Goal: Communication & Community: Answer question/provide support

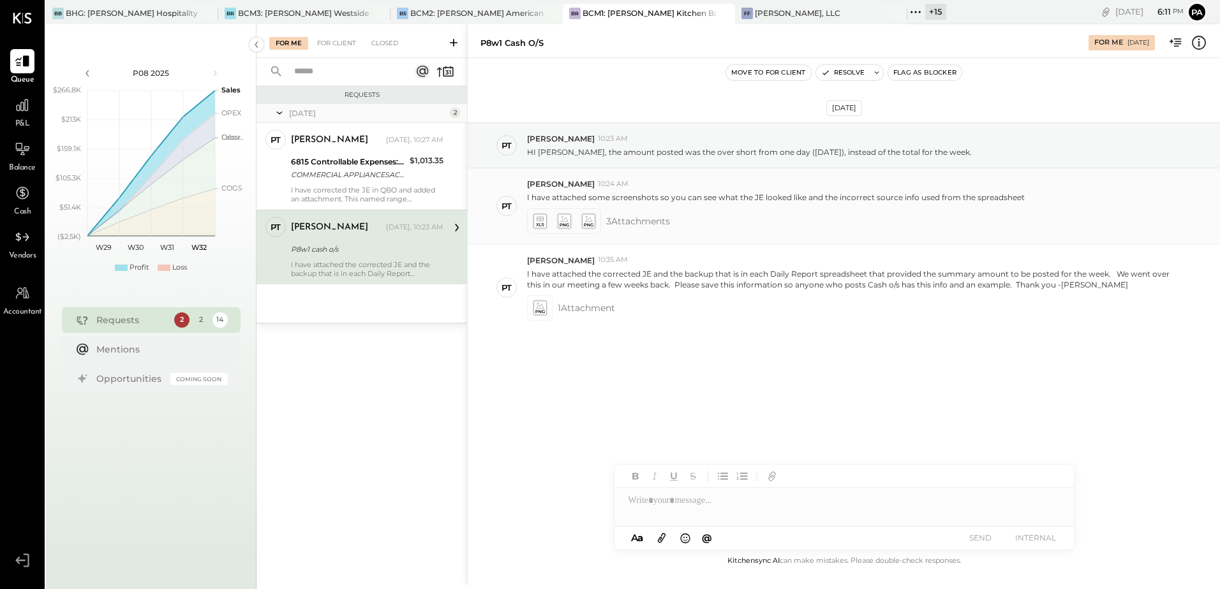
click at [538, 223] on icon at bounding box center [540, 224] width 8 height 3
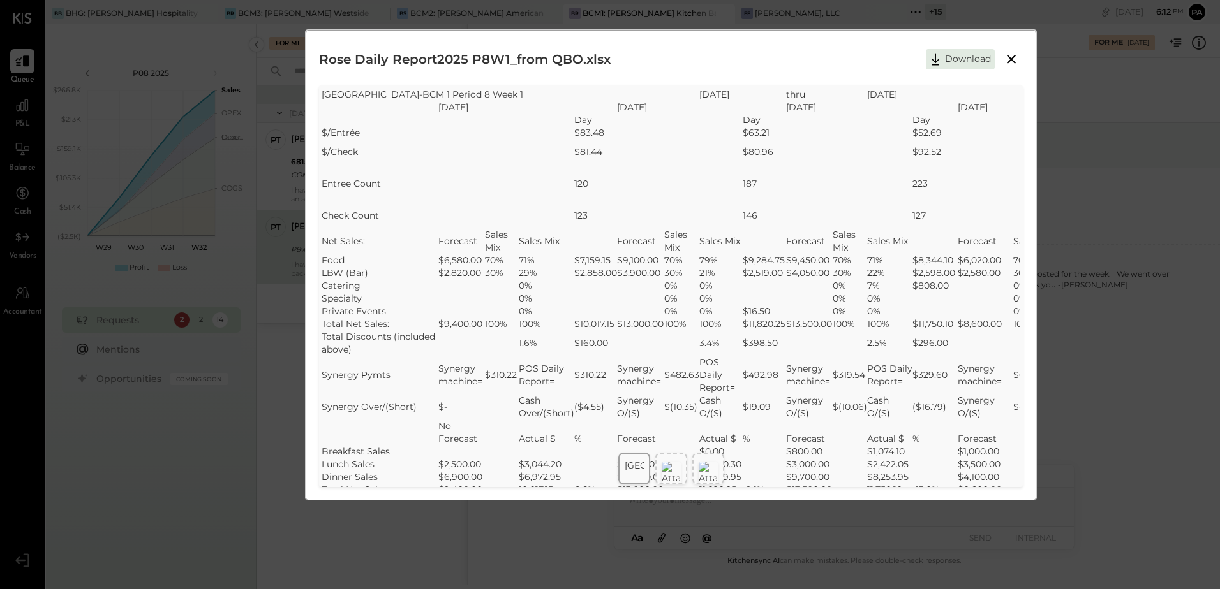
scroll to position [319, 0]
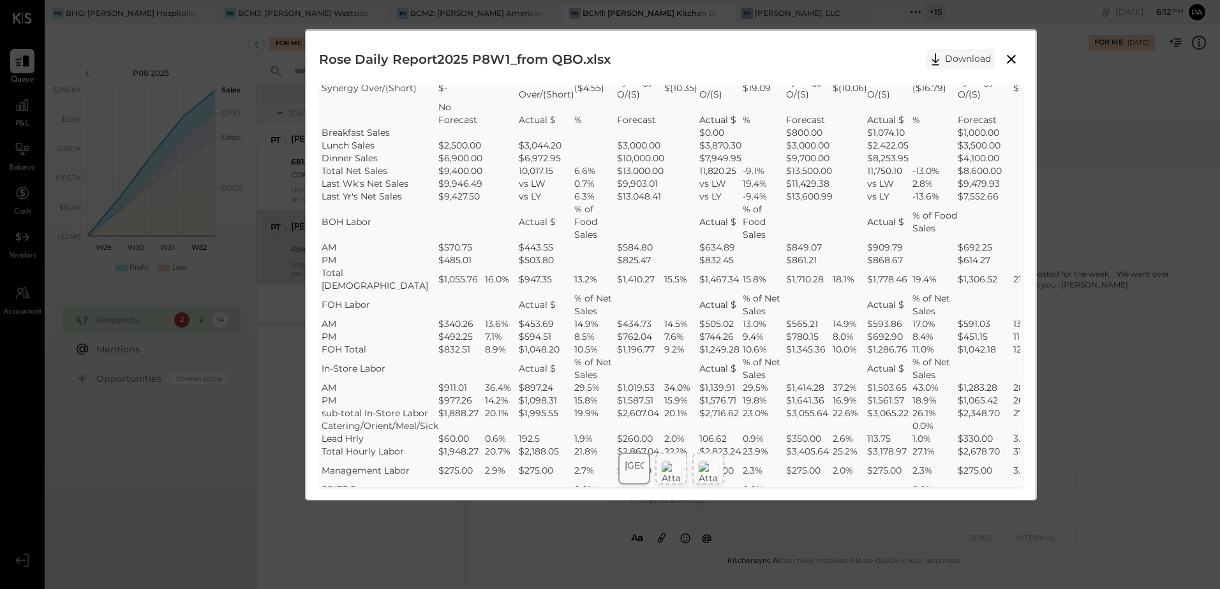
click at [964, 62] on button "Download" at bounding box center [960, 59] width 69 height 20
click at [726, 80] on div "Rose Daily Report2025 P8W1_from QBO.xlsx Download SheetJS Table Export Rosevill…" at bounding box center [671, 265] width 704 height 444
click at [683, 473] on div at bounding box center [671, 469] width 32 height 32
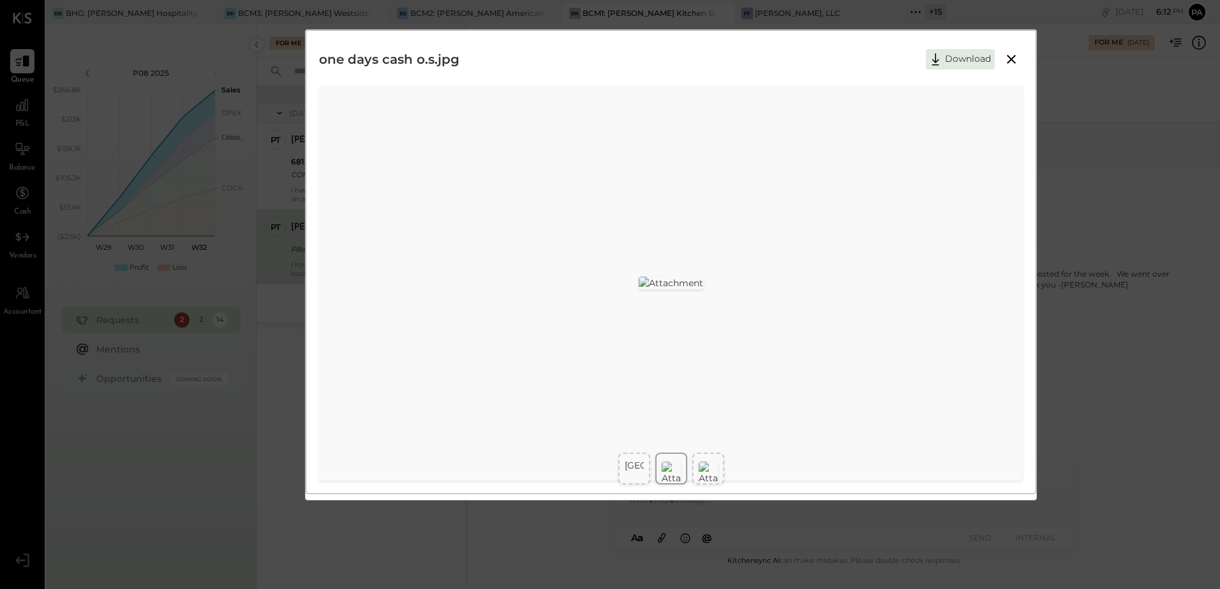
scroll to position [0, 0]
click at [709, 468] on img at bounding box center [708, 473] width 19 height 23
click at [1014, 56] on icon at bounding box center [1011, 59] width 15 height 15
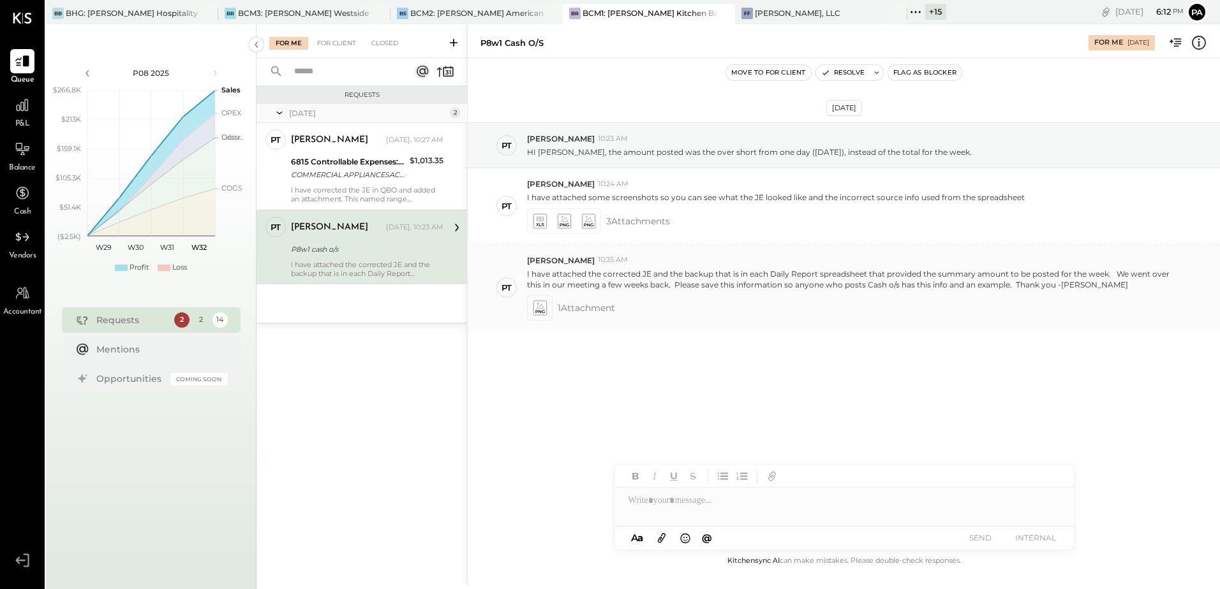
click at [538, 316] on icon at bounding box center [540, 308] width 16 height 18
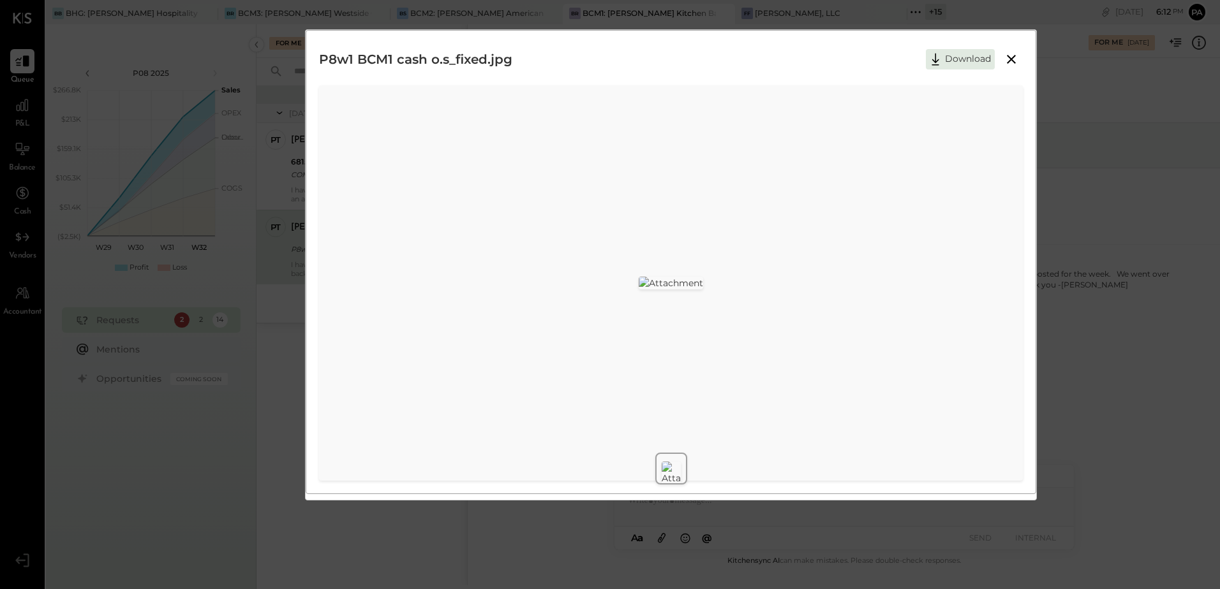
click at [1009, 56] on icon at bounding box center [1011, 59] width 15 height 15
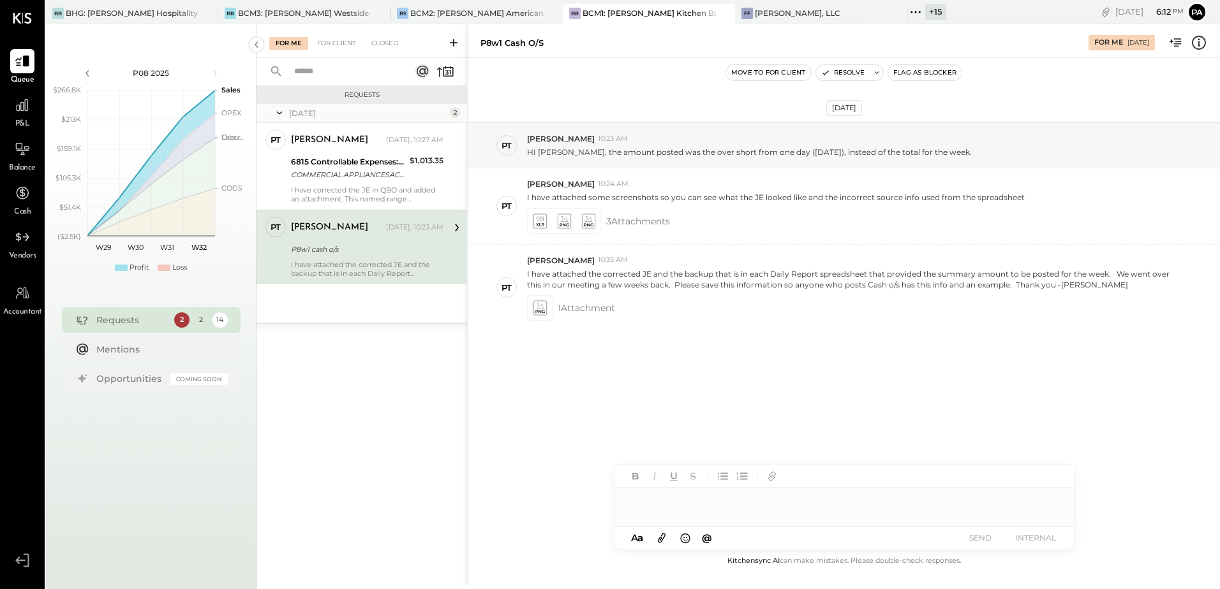
click at [720, 506] on div at bounding box center [843, 501] width 459 height 26
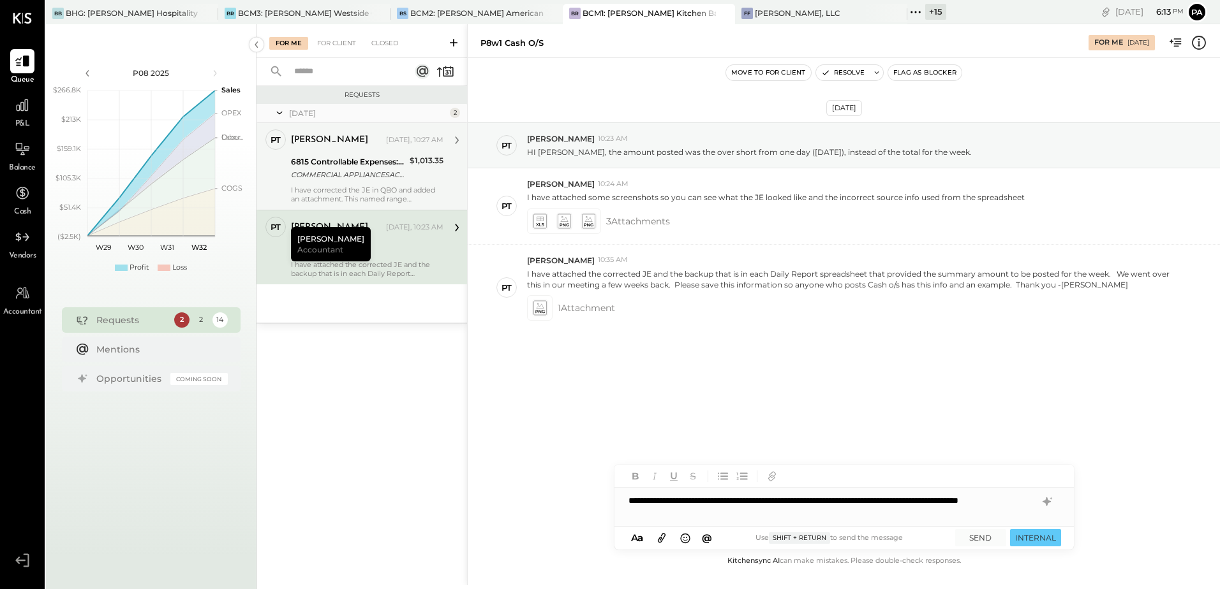
click at [406, 186] on div "I have corrected the JE in QBO and added an attachment. This named range "Print…" at bounding box center [367, 195] width 152 height 18
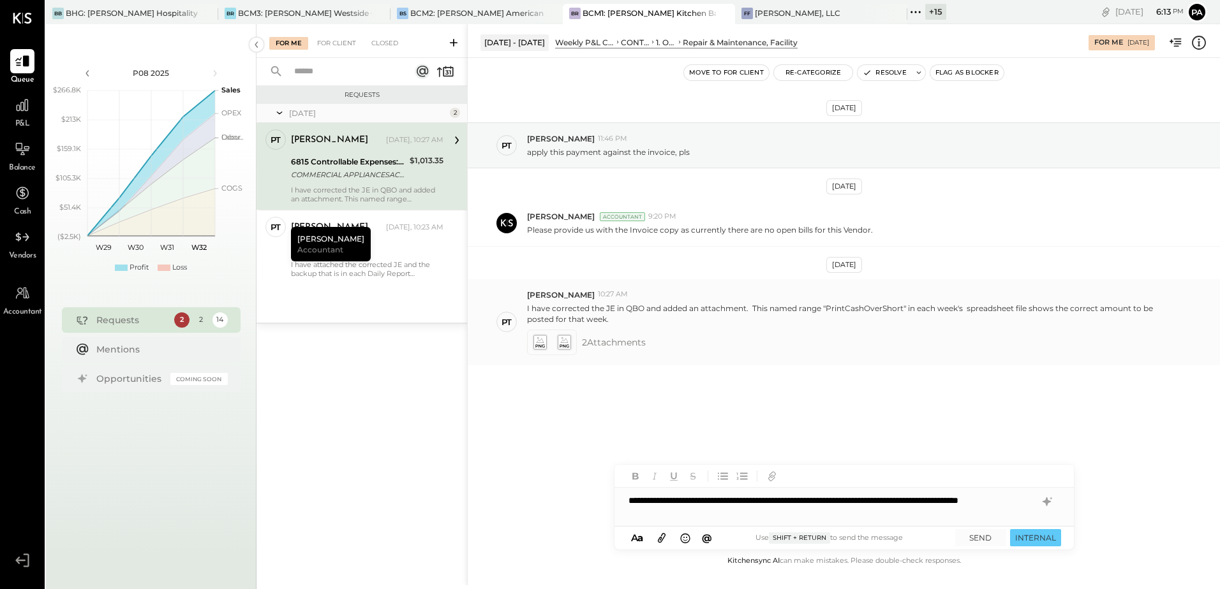
click at [535, 345] on icon at bounding box center [539, 342] width 13 height 15
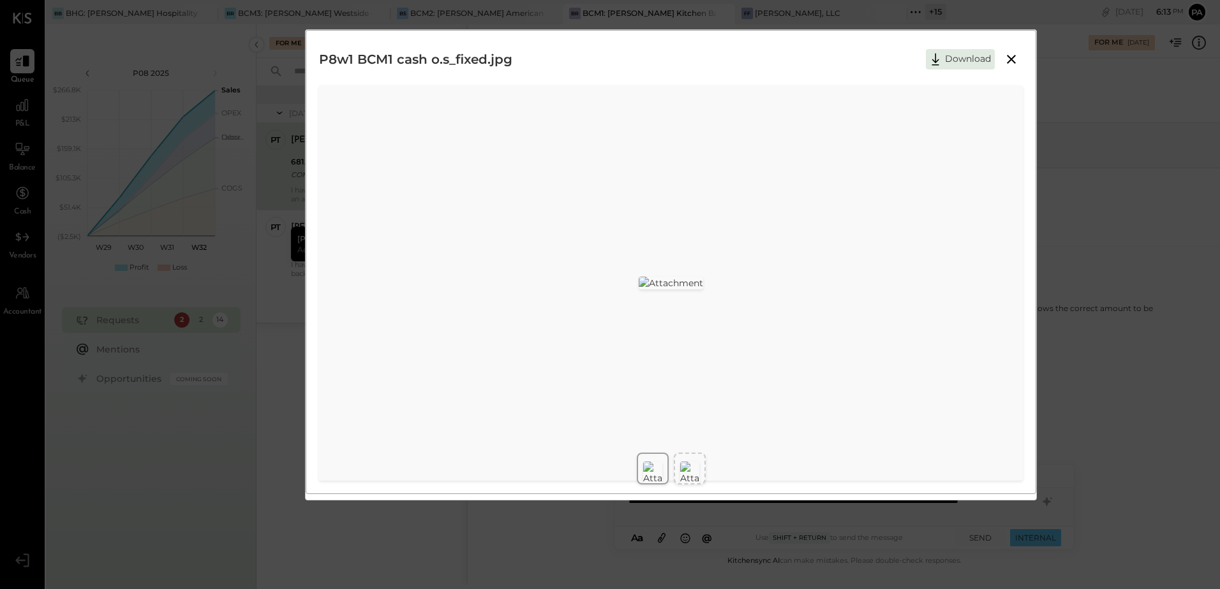
click at [681, 470] on img at bounding box center [689, 473] width 19 height 23
click at [1012, 62] on icon at bounding box center [1011, 59] width 9 height 9
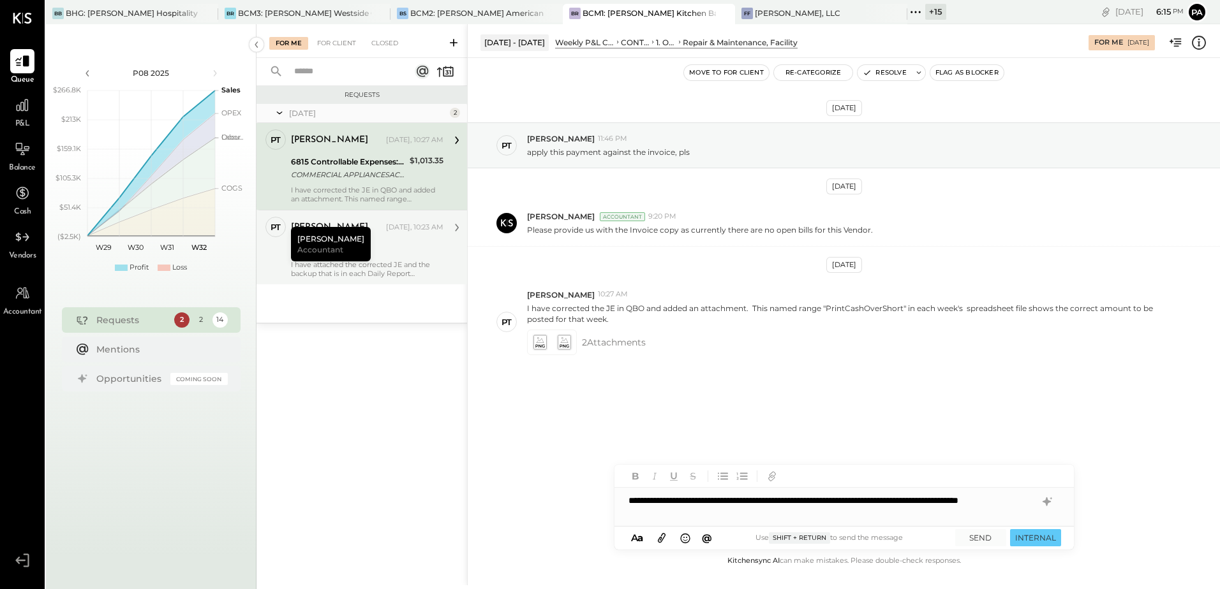
click at [368, 246] on div "P8w1 cash o/s" at bounding box center [365, 249] width 149 height 13
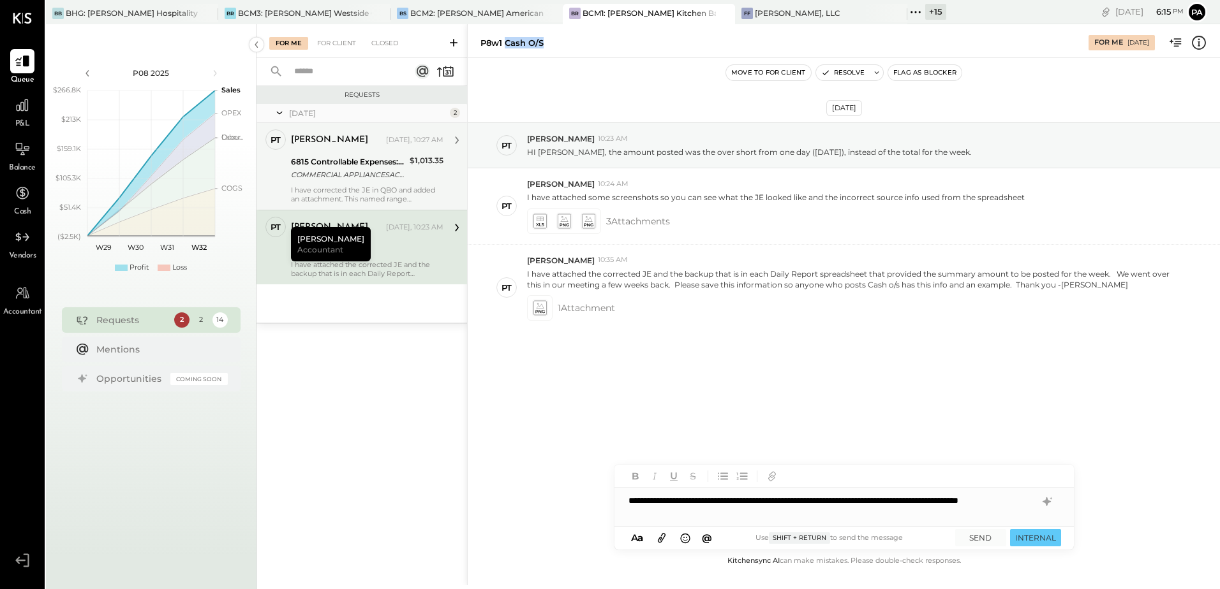
drag, startPoint x: 507, startPoint y: 43, endPoint x: 570, endPoint y: 48, distance: 64.0
click at [570, 48] on div "P8w1 cash o/s" at bounding box center [777, 43] width 595 height 12
copy div "cash o/s"
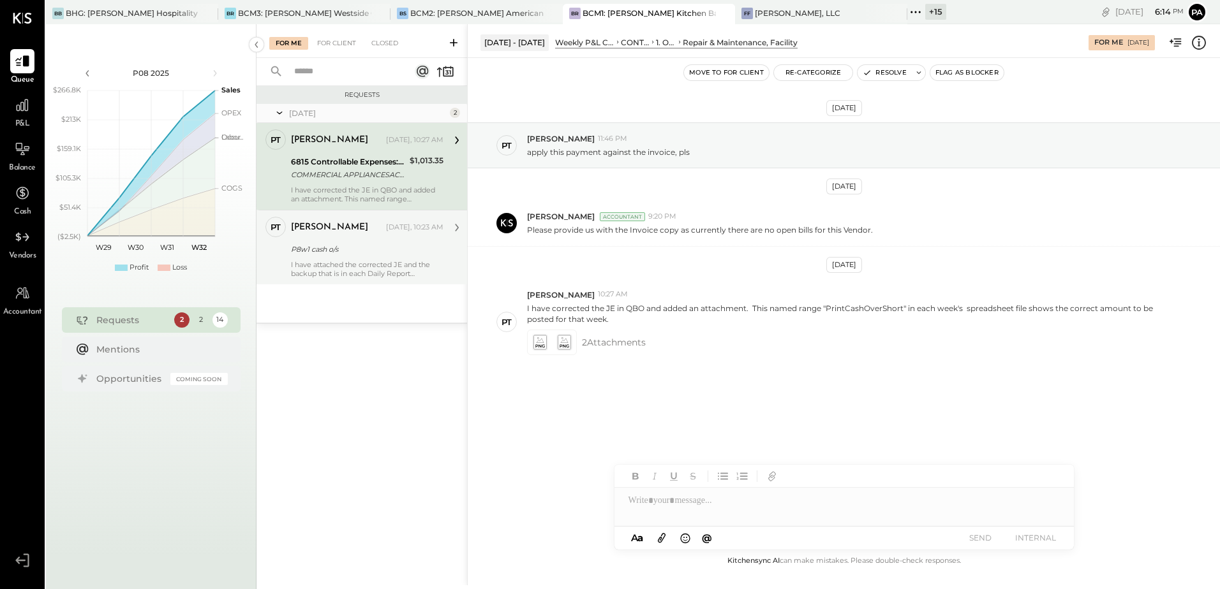
click at [350, 244] on div "P8w1 cash o/s" at bounding box center [365, 249] width 149 height 13
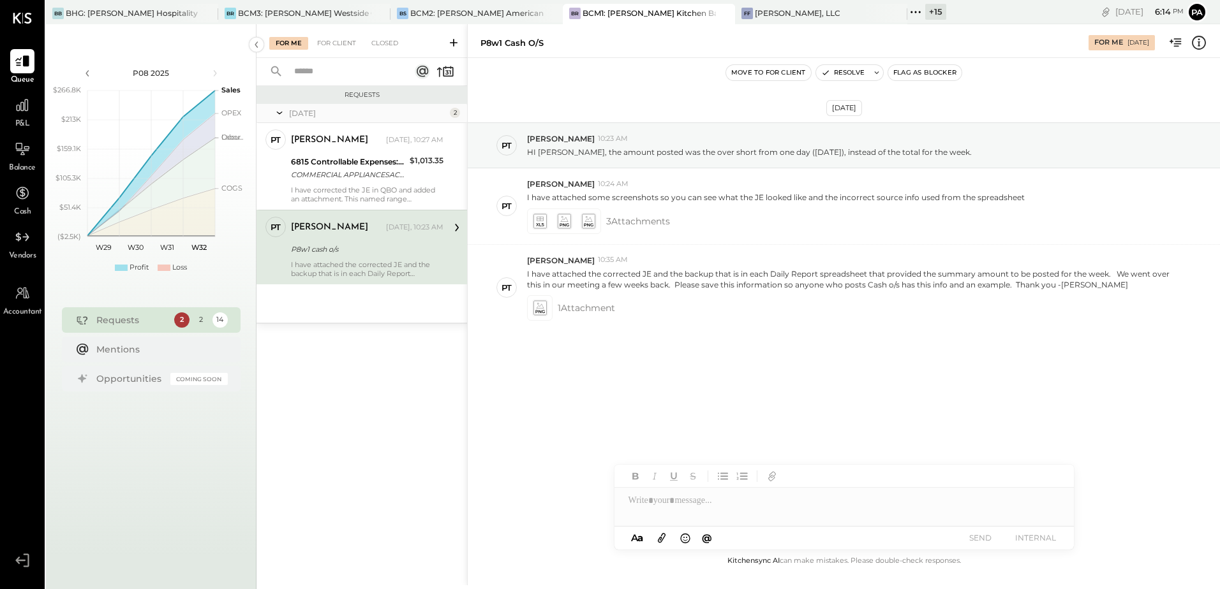
click at [767, 508] on div at bounding box center [843, 501] width 459 height 26
paste div
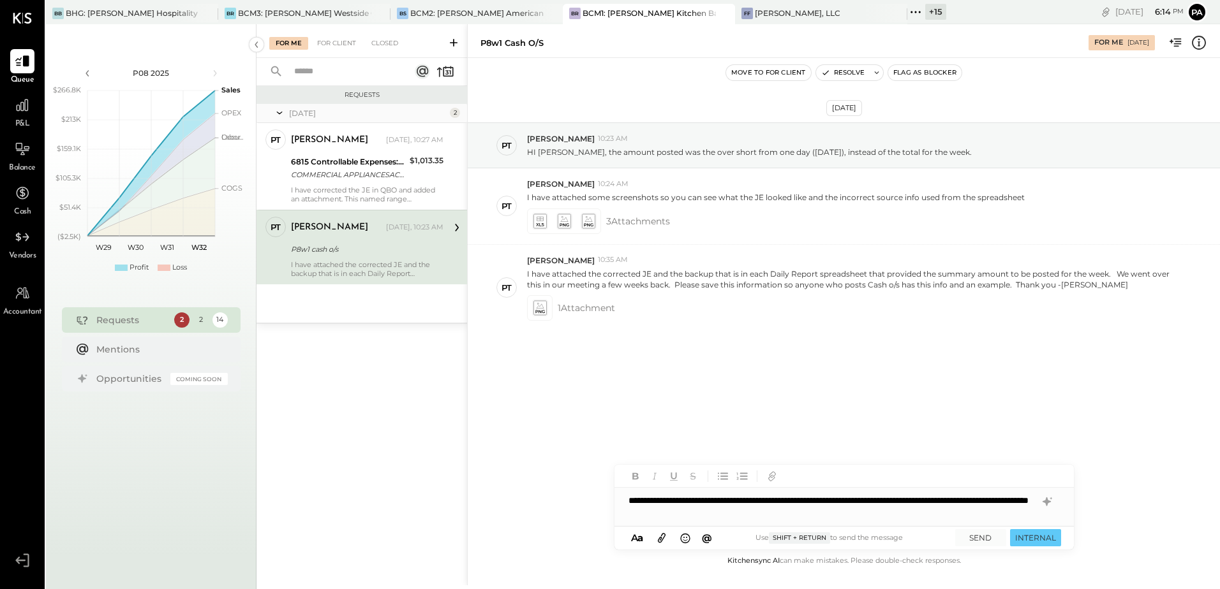
click at [832, 514] on div "**********" at bounding box center [843, 507] width 459 height 38
click at [896, 512] on div "**********" at bounding box center [843, 507] width 459 height 38
click at [913, 519] on div "**********" at bounding box center [843, 507] width 459 height 38
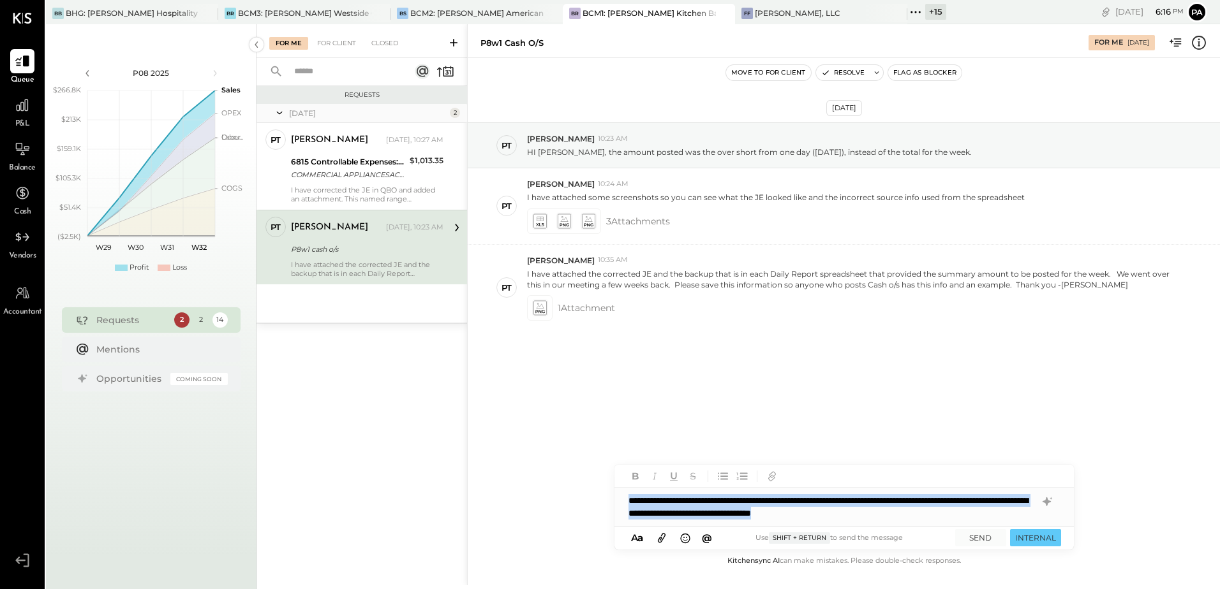
copy div "**********"
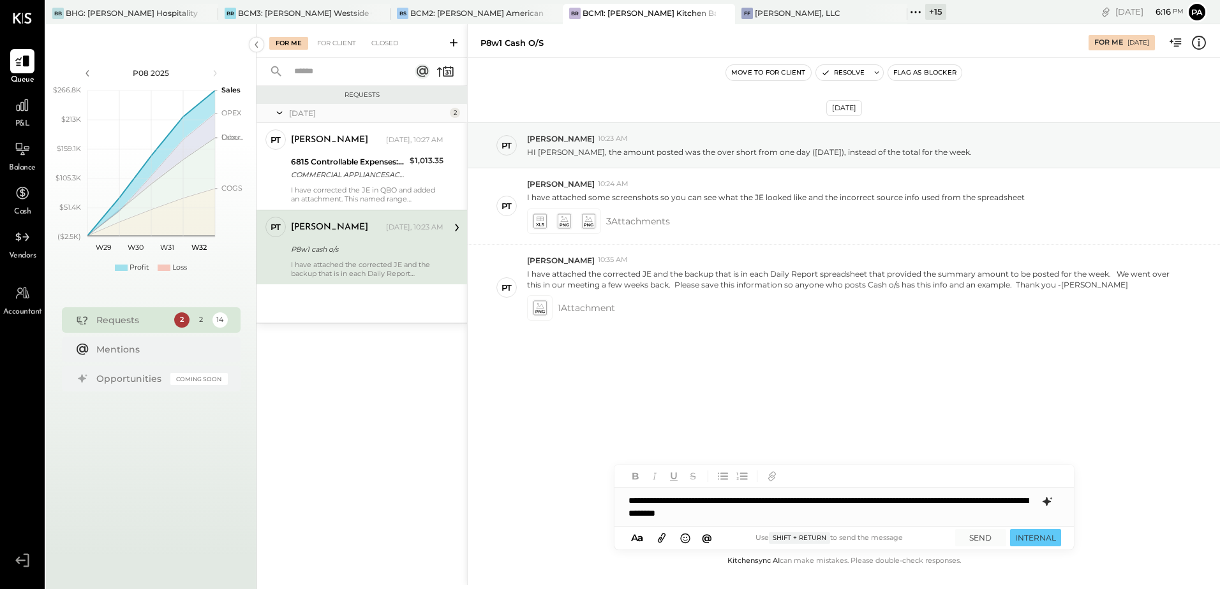
click at [1051, 501] on icon at bounding box center [1046, 501] width 15 height 15
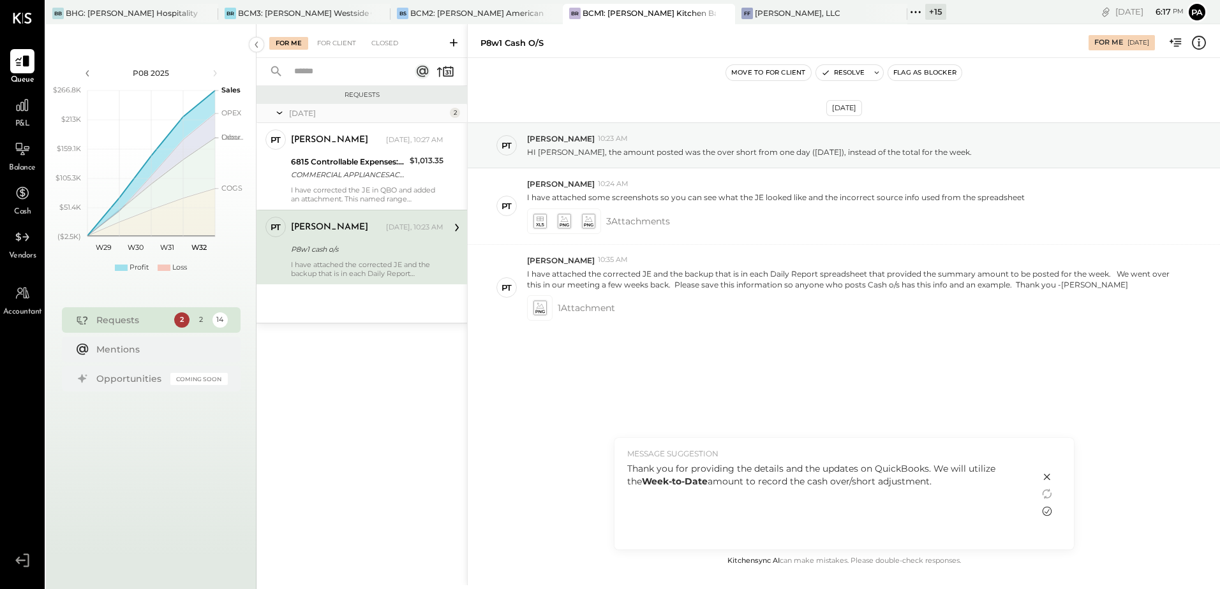
click at [1050, 511] on icon at bounding box center [1046, 511] width 15 height 15
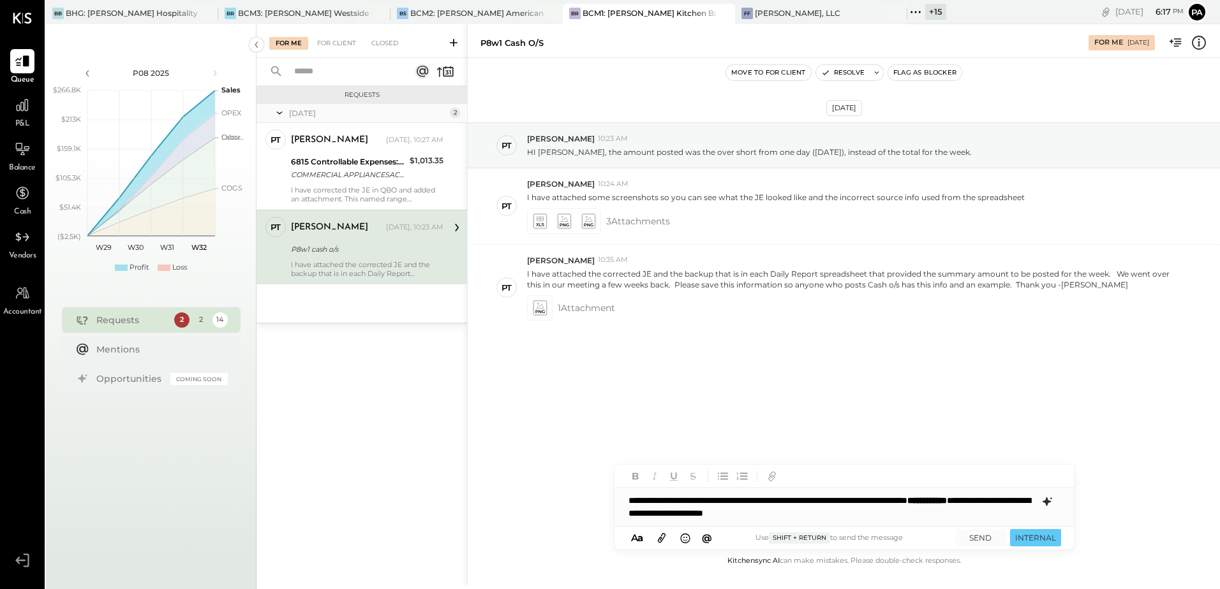
click at [767, 508] on div "**********" at bounding box center [843, 507] width 459 height 38
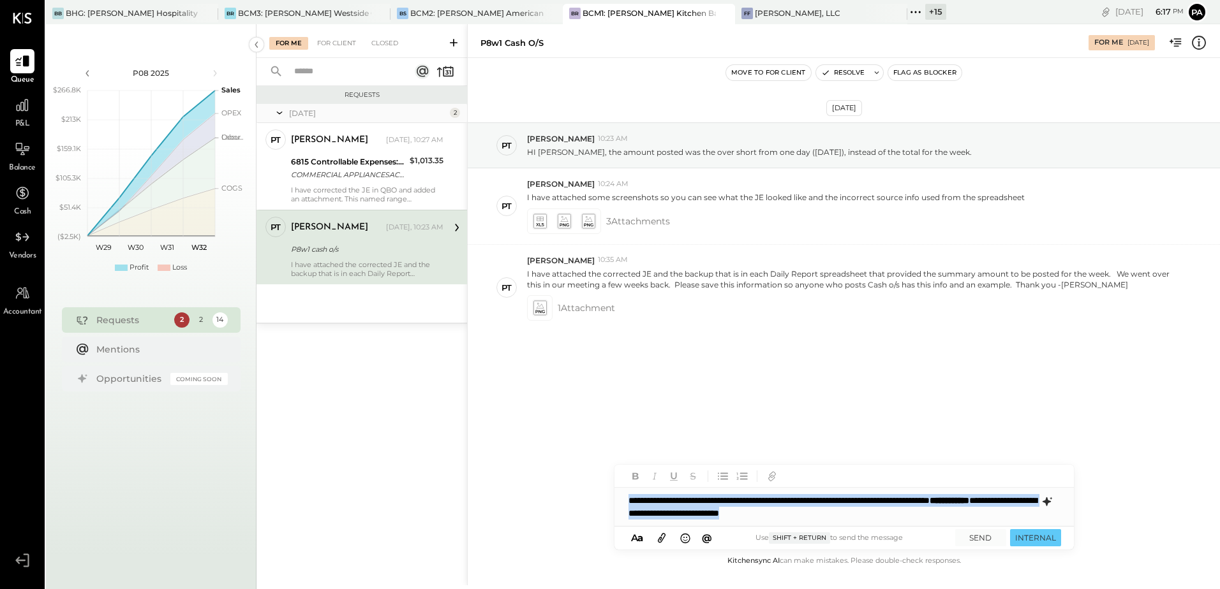
drag, startPoint x: 920, startPoint y: 507, endPoint x: 960, endPoint y: 507, distance: 40.2
click at [920, 507] on div "**********" at bounding box center [843, 507] width 459 height 38
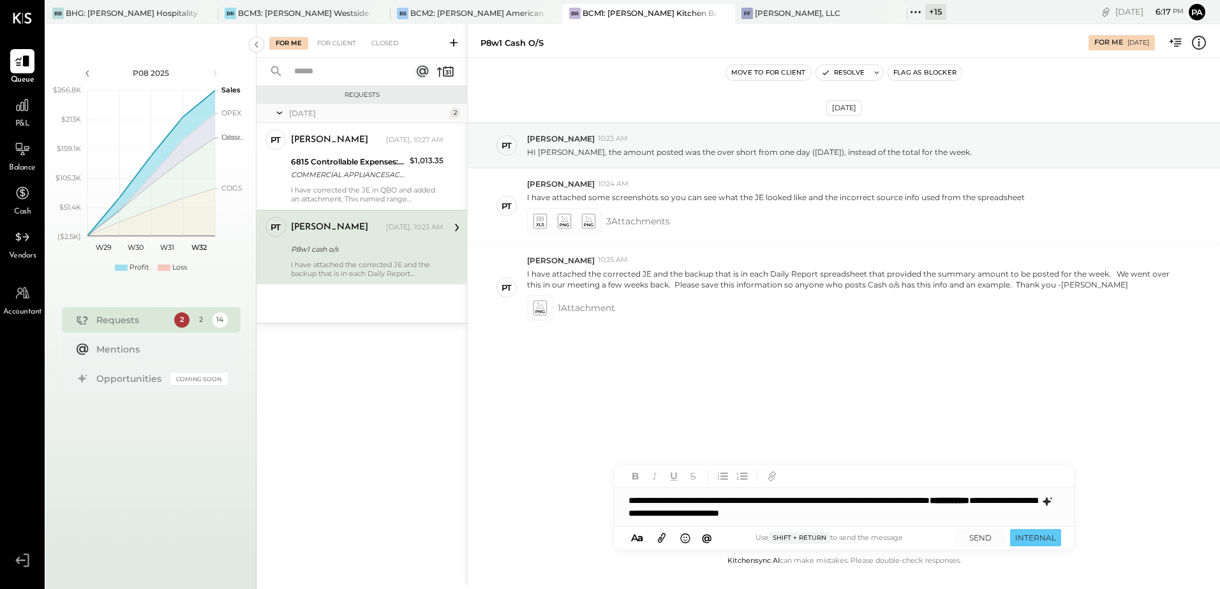
click at [958, 507] on div "**********" at bounding box center [843, 507] width 459 height 38
click at [953, 521] on div "**********" at bounding box center [843, 507] width 459 height 38
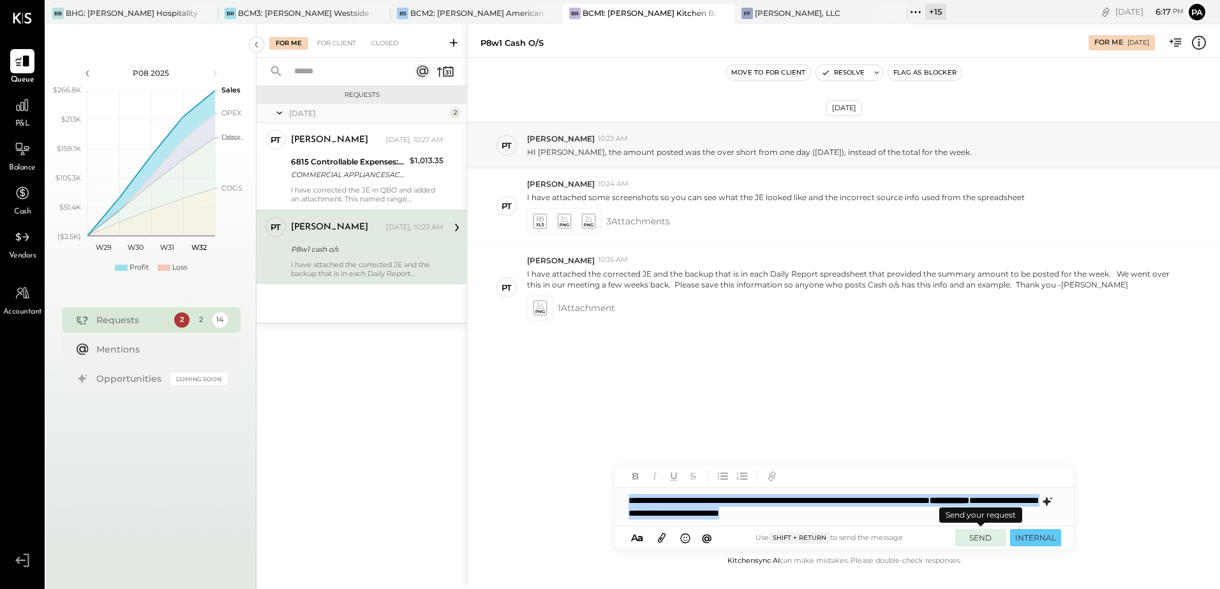
click at [988, 540] on button "SEND" at bounding box center [980, 538] width 51 height 17
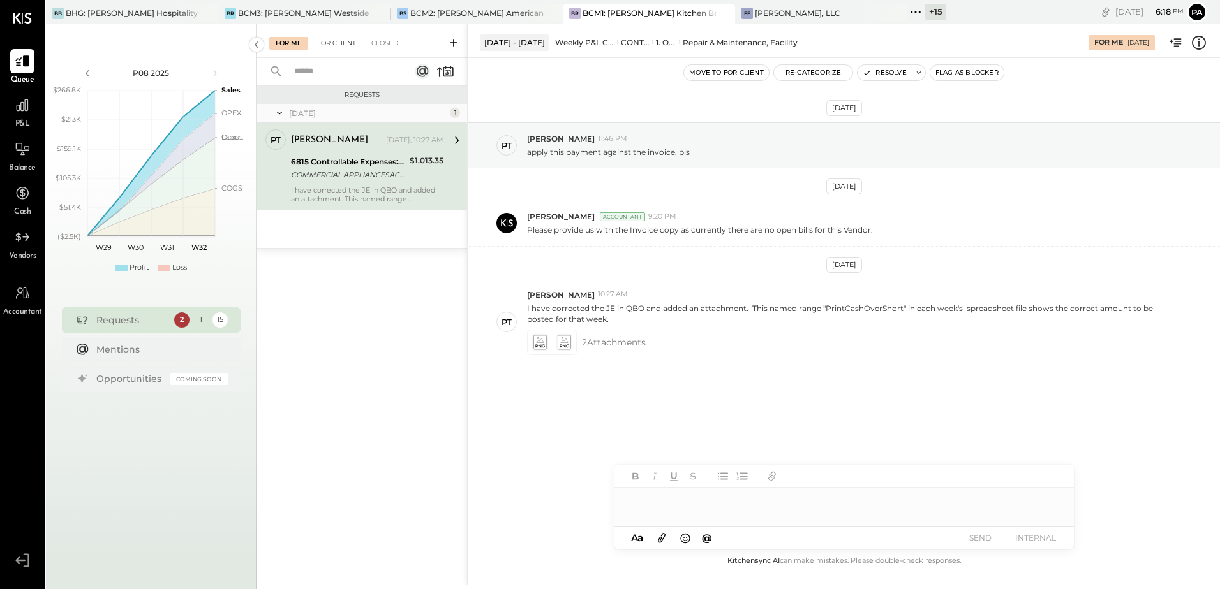
click at [336, 45] on div "For Client" at bounding box center [337, 43] width 52 height 13
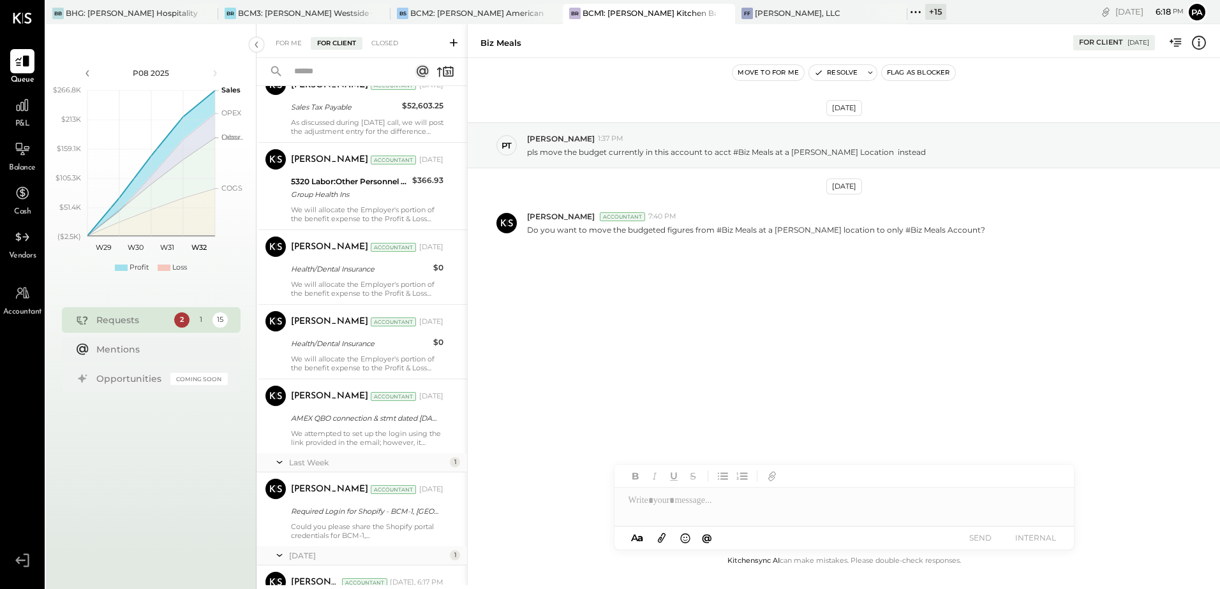
scroll to position [856, 0]
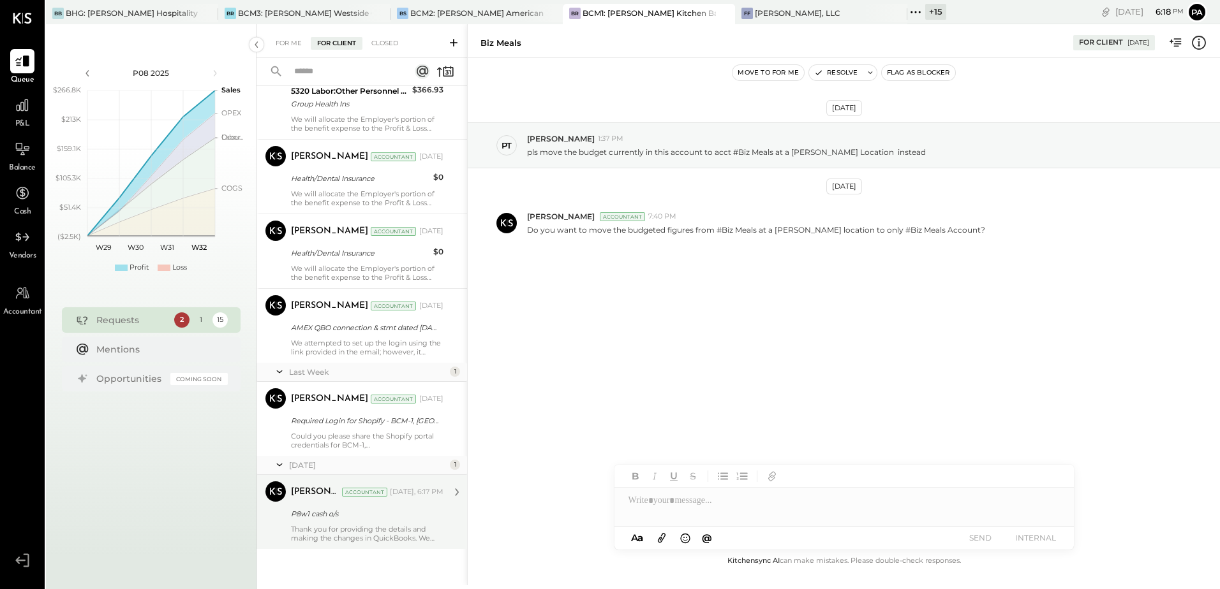
click at [362, 520] on div "P8w1 cash o/s" at bounding box center [365, 514] width 149 height 13
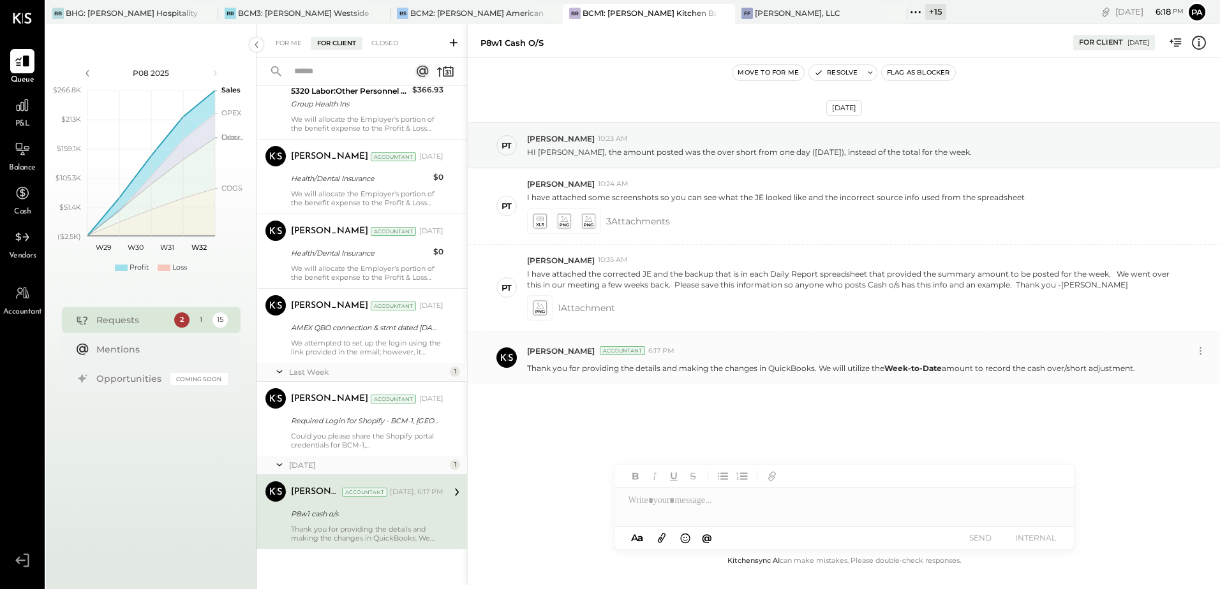
drag, startPoint x: 526, startPoint y: 369, endPoint x: 1159, endPoint y: 379, distance: 632.9
click at [1159, 379] on div "[PERSON_NAME] Accountant 6:17 PM Thank you for providing the details and making…" at bounding box center [844, 358] width 752 height 52
copy p "Thank you for providing the details and making the changes in QuickBooks. We wi…"
click at [871, 75] on icon at bounding box center [870, 72] width 9 height 9
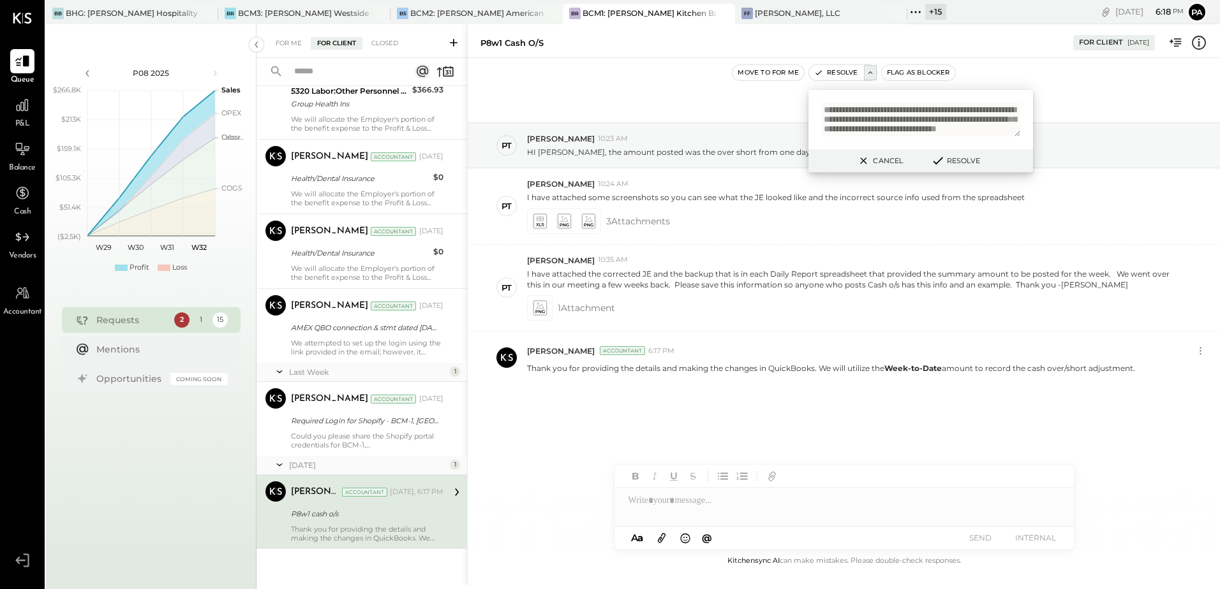
scroll to position [15, 0]
type textarea "**********"
click at [951, 159] on button "Resolve" at bounding box center [954, 160] width 57 height 15
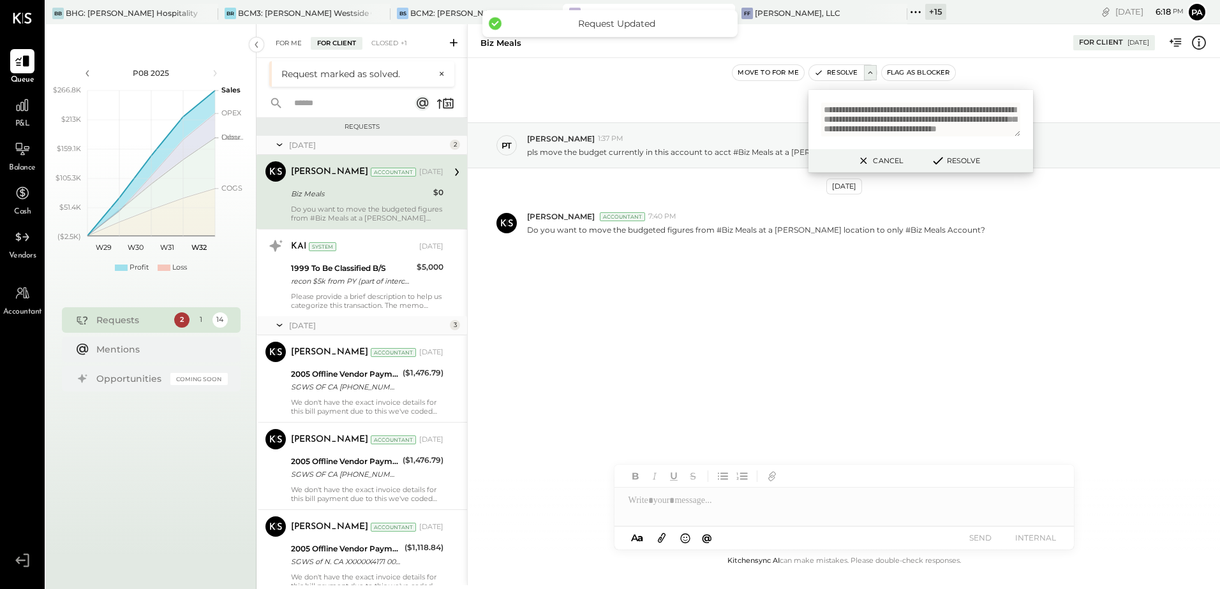
click at [275, 40] on div "For Me" at bounding box center [288, 43] width 39 height 13
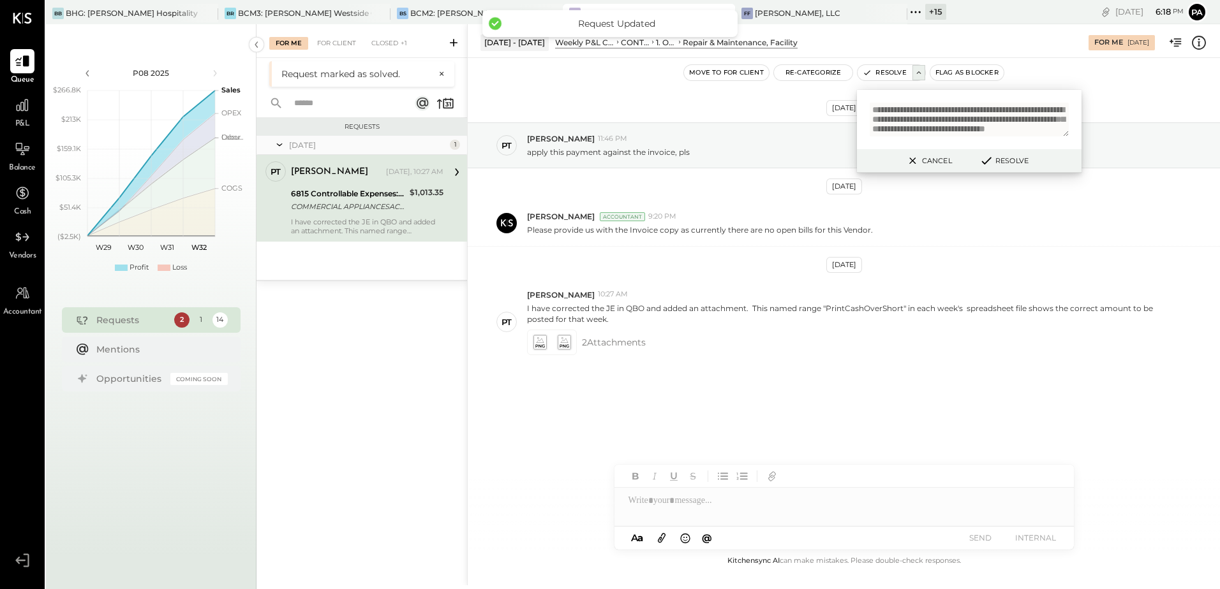
click at [701, 374] on div "[DATE] PT [PERSON_NAME] 11:46 PM apply this payment against the invoice, pls [D…" at bounding box center [844, 275] width 752 height 371
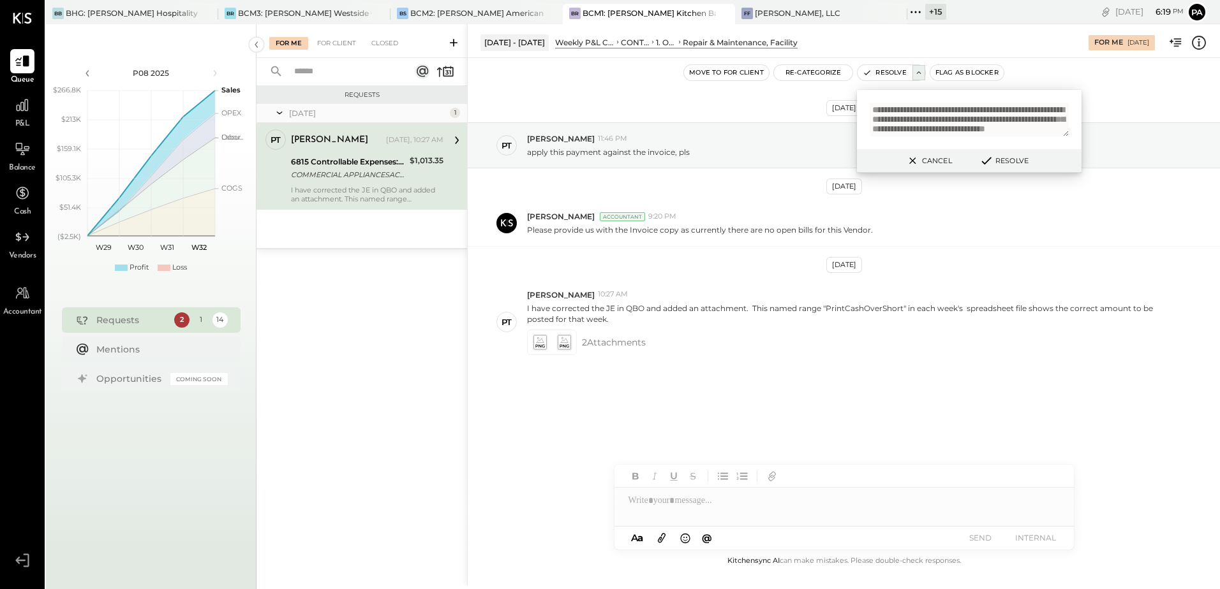
click at [976, 128] on textarea "**********" at bounding box center [969, 120] width 199 height 34
click at [938, 156] on button "Cancel" at bounding box center [928, 160] width 55 height 17
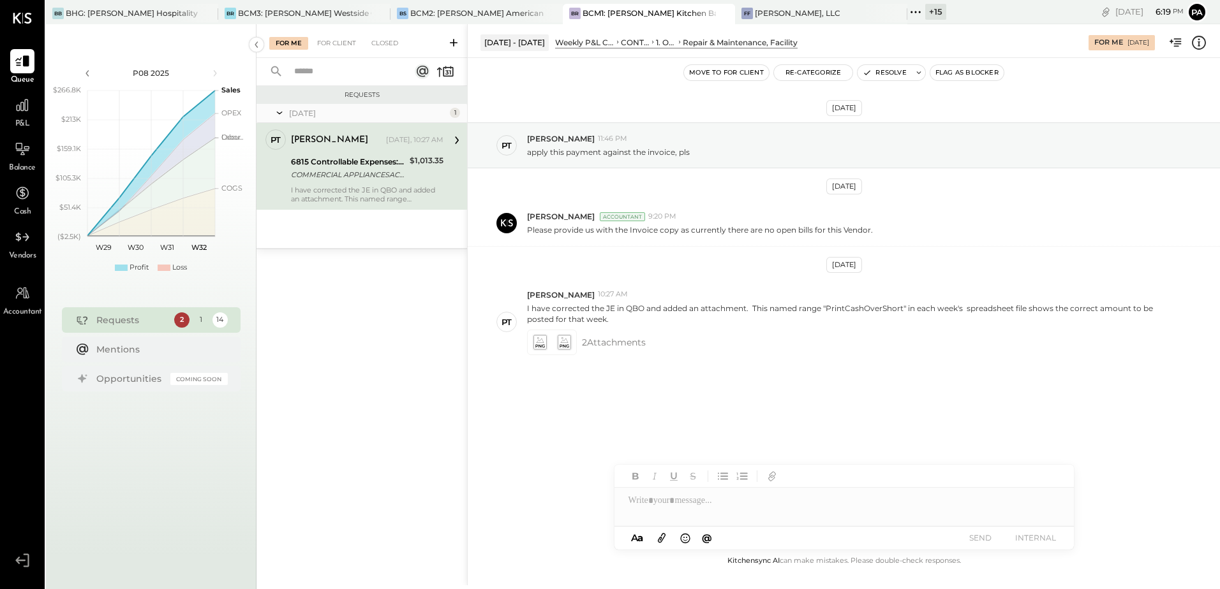
click at [712, 433] on div "[DATE] PT [PERSON_NAME] 11:46 PM apply this payment against the invoice, pls [D…" at bounding box center [844, 275] width 752 height 371
click at [723, 500] on div at bounding box center [843, 507] width 459 height 38
click at [723, 499] on div at bounding box center [843, 507] width 459 height 38
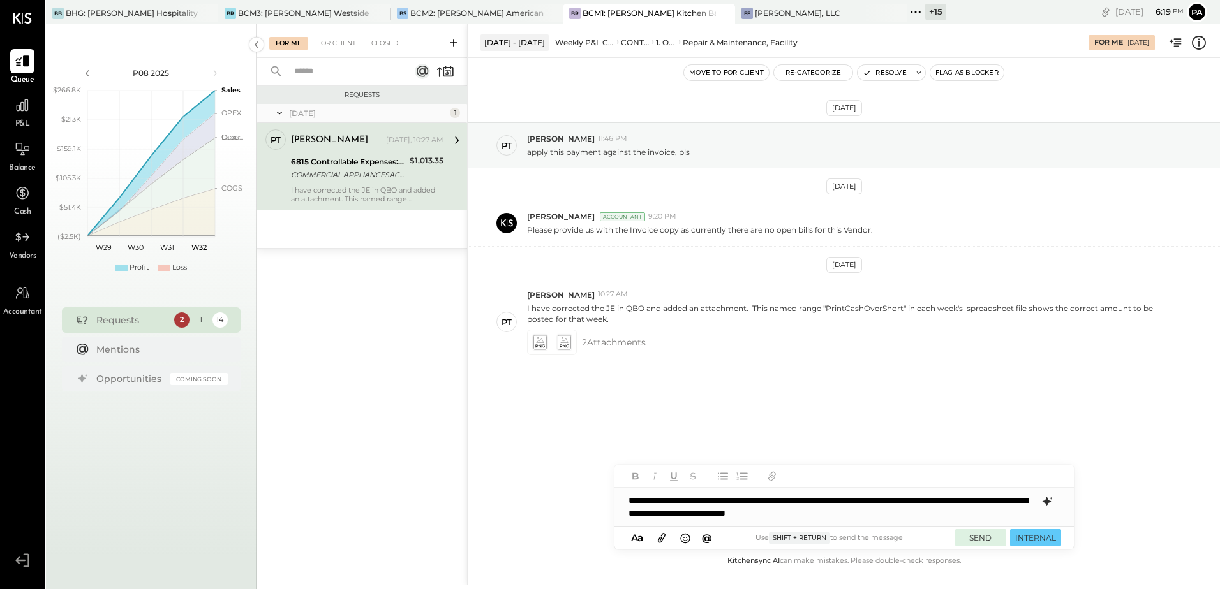
click at [986, 540] on button "SEND" at bounding box center [980, 538] width 51 height 17
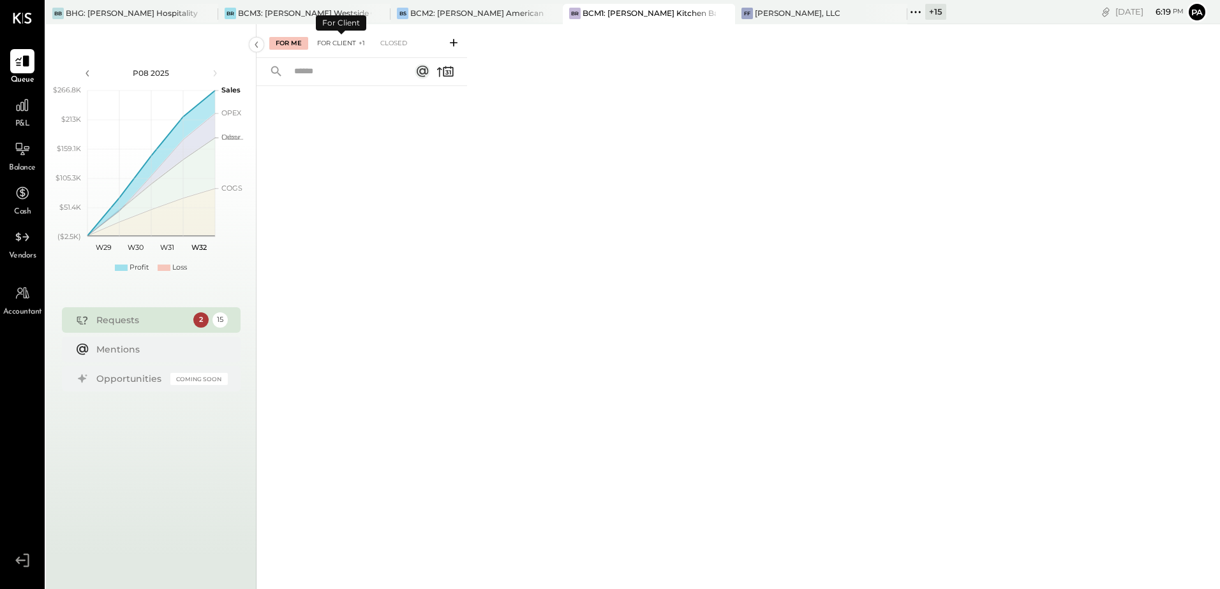
click at [338, 42] on div "For Client +1" at bounding box center [341, 43] width 61 height 13
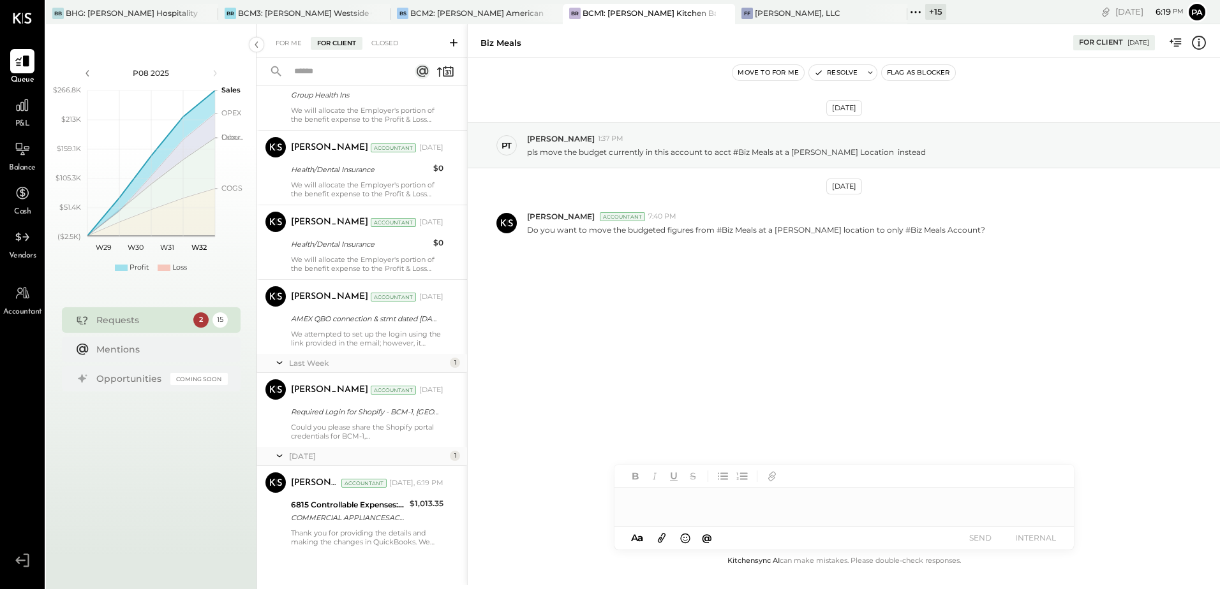
scroll to position [869, 0]
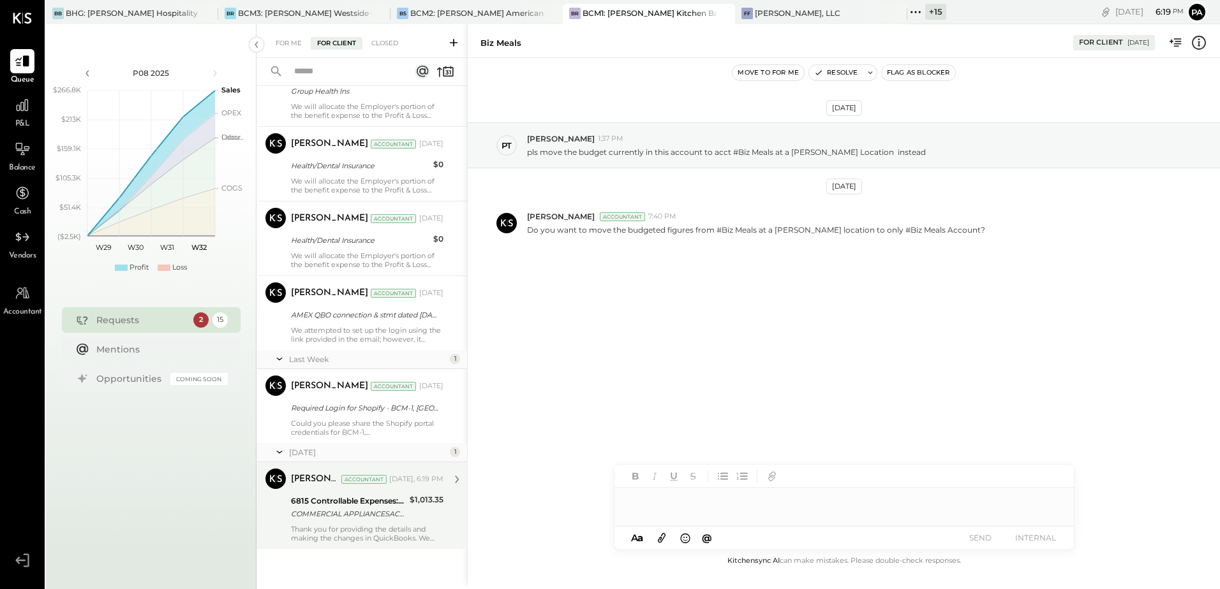
click at [344, 510] on div "COMMERCIAL APPLIANCESACRAMENTO CA XXXX1021" at bounding box center [348, 514] width 115 height 13
